Goal: Find specific page/section: Find specific page/section

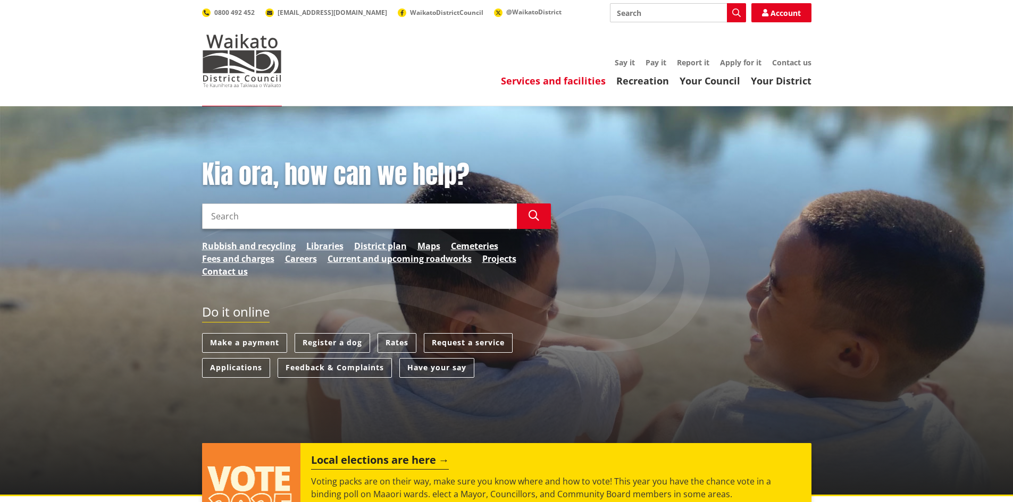
click at [567, 80] on link "Services and facilities" at bounding box center [553, 80] width 105 height 13
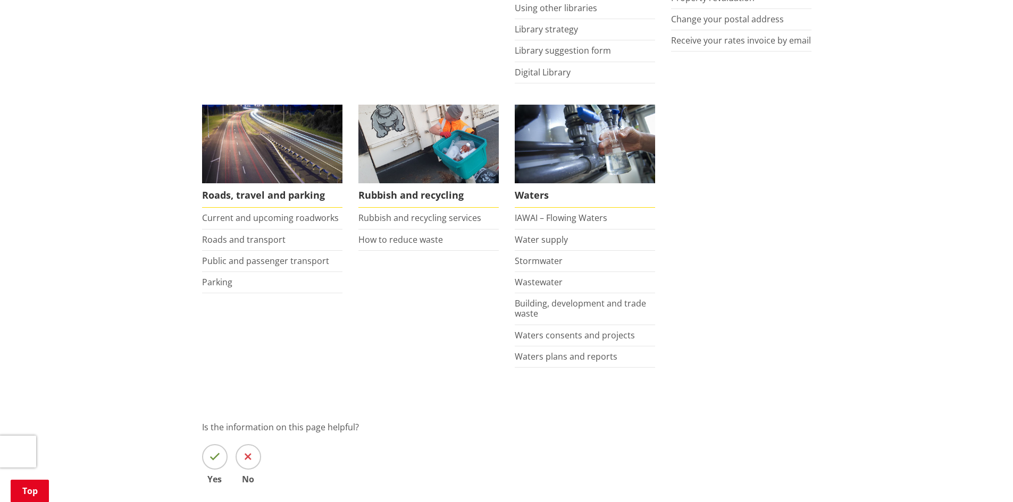
scroll to position [691, 0]
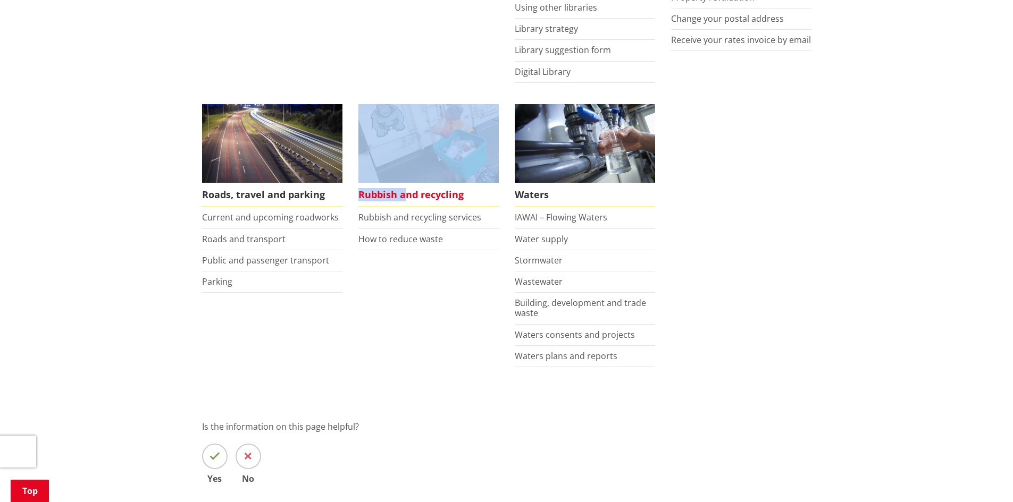
drag, startPoint x: 294, startPoint y: 300, endPoint x: 404, endPoint y: 205, distance: 144.7
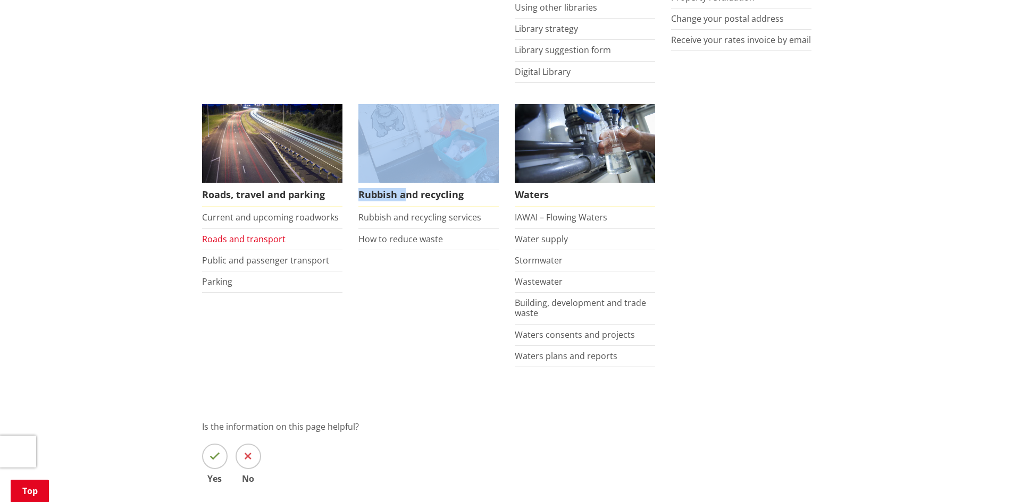
click at [255, 237] on link "Roads and transport" at bounding box center [243, 239] width 83 height 12
